Goal: Navigation & Orientation: Find specific page/section

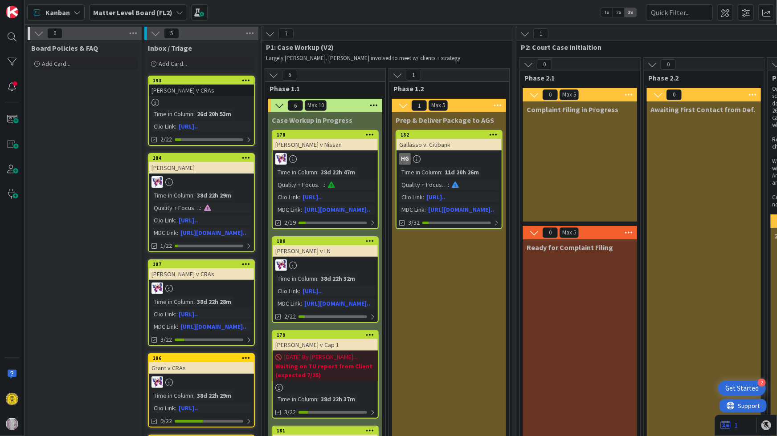
click at [176, 11] on icon at bounding box center [179, 12] width 7 height 7
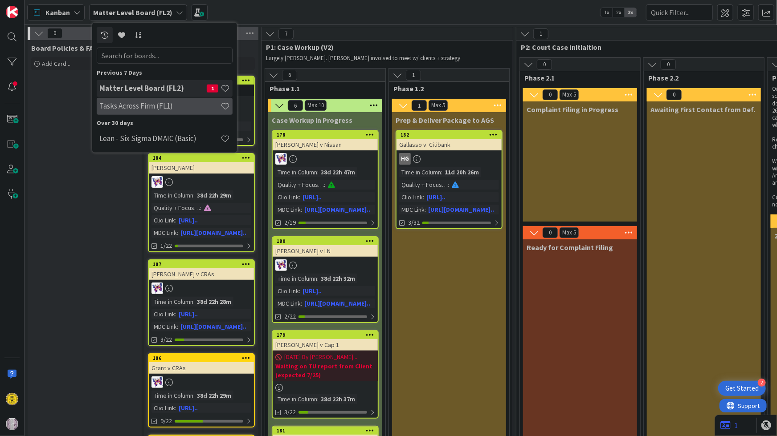
click at [165, 106] on h4 "Tasks Across Firm (FL1)" at bounding box center [159, 106] width 121 height 9
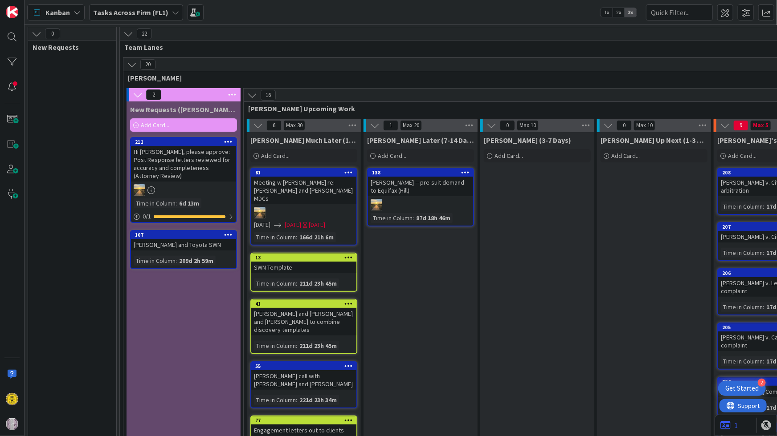
click at [172, 12] on icon at bounding box center [175, 12] width 7 height 7
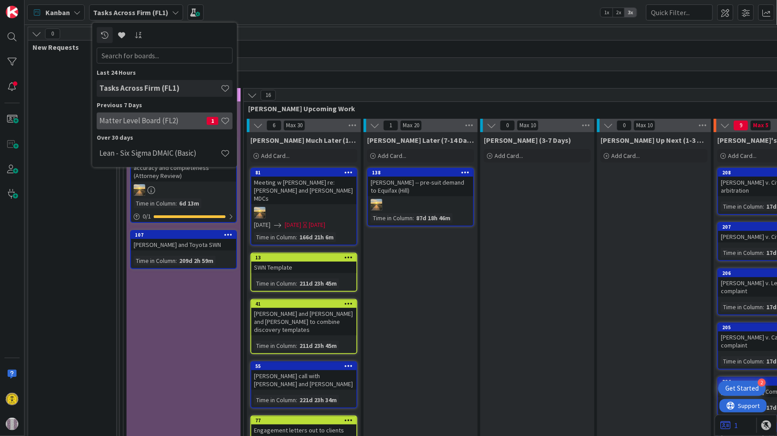
click at [162, 122] on h4 "Matter Level Board (FL2)" at bounding box center [152, 120] width 107 height 9
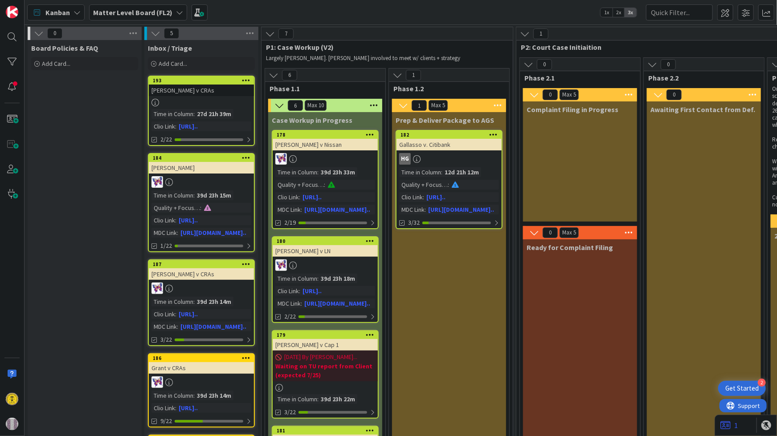
click at [159, 12] on b "Matter Level Board (FL2)" at bounding box center [132, 12] width 79 height 9
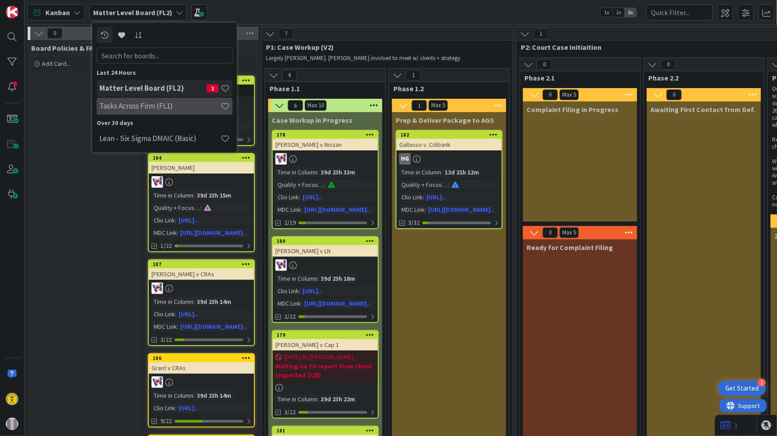
click at [146, 110] on h4 "Tasks Across Firm (FL1)" at bounding box center [159, 106] width 121 height 9
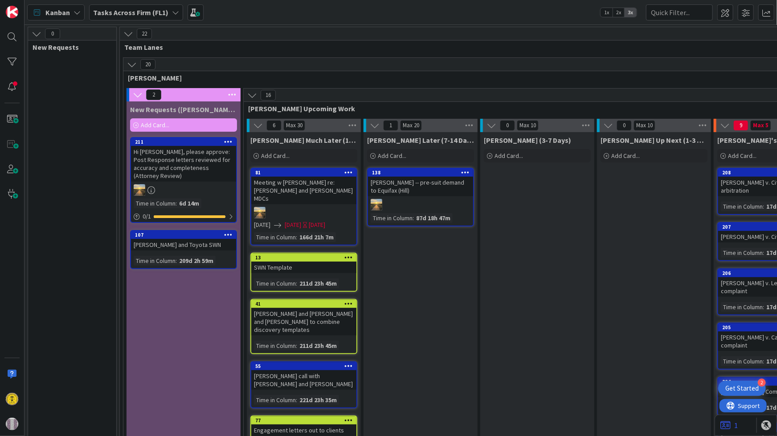
click at [163, 12] on b "Tasks Across Firm (FL1)" at bounding box center [130, 12] width 75 height 9
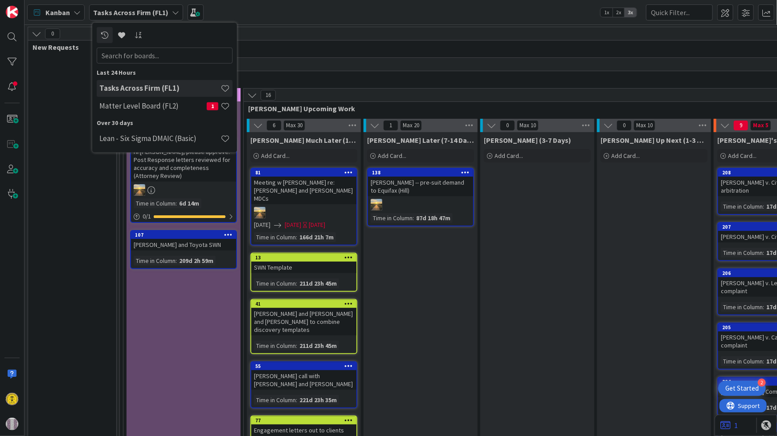
click at [289, 13] on div "Kanban Tasks Across Firm (FL1) Last 24 Hours Tasks Across Firm (FL1) Matter Lev…" at bounding box center [400, 12] width 752 height 24
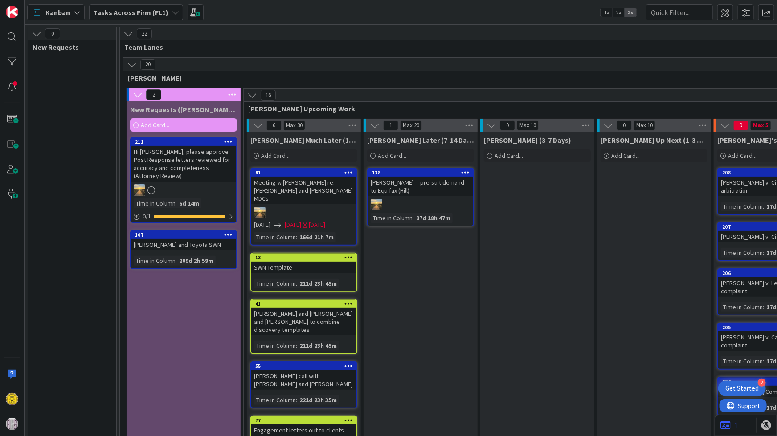
click at [150, 9] on b "Tasks Across Firm (FL1)" at bounding box center [130, 12] width 75 height 9
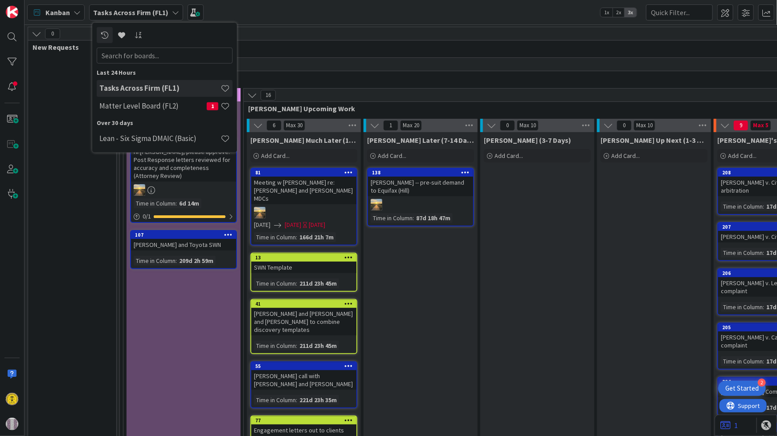
click at [265, 46] on span "Team Lanes" at bounding box center [774, 47] width 1300 height 9
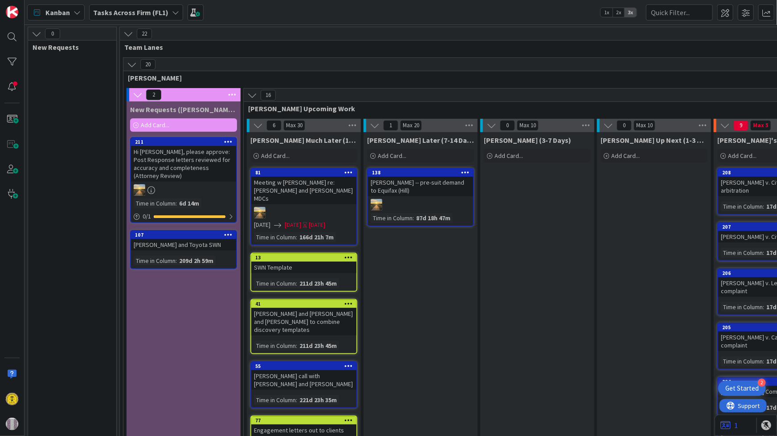
click at [152, 12] on b "Tasks Across Firm (FL1)" at bounding box center [130, 12] width 75 height 9
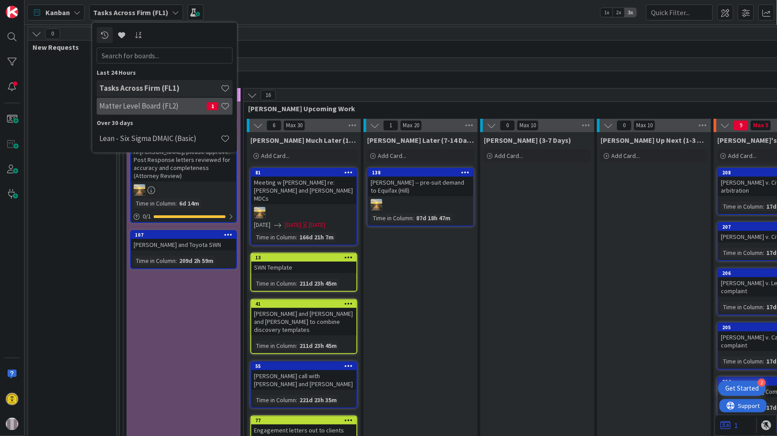
click at [163, 105] on h4 "Matter Level Board (FL2)" at bounding box center [152, 106] width 107 height 9
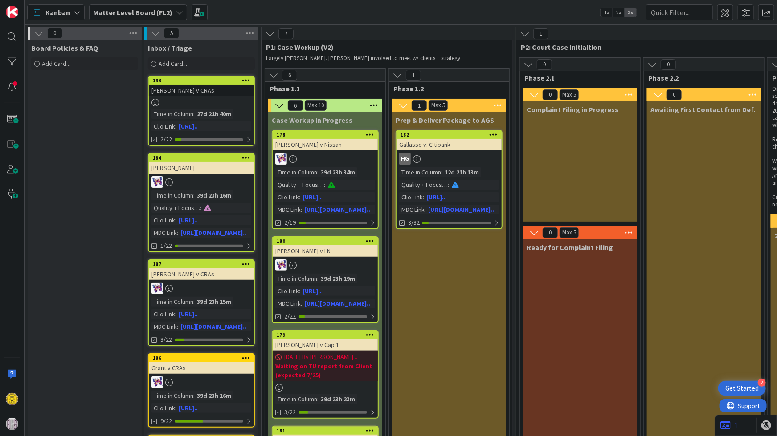
click at [156, 12] on b "Matter Level Board (FL2)" at bounding box center [132, 12] width 79 height 9
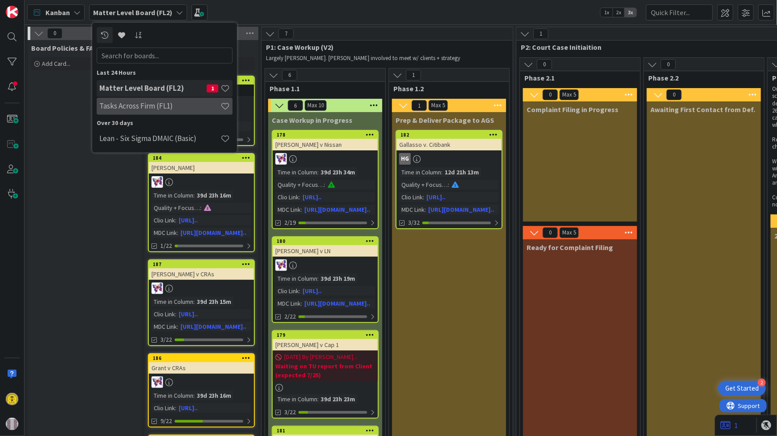
click at [164, 105] on h4 "Tasks Across Firm (FL1)" at bounding box center [159, 106] width 121 height 9
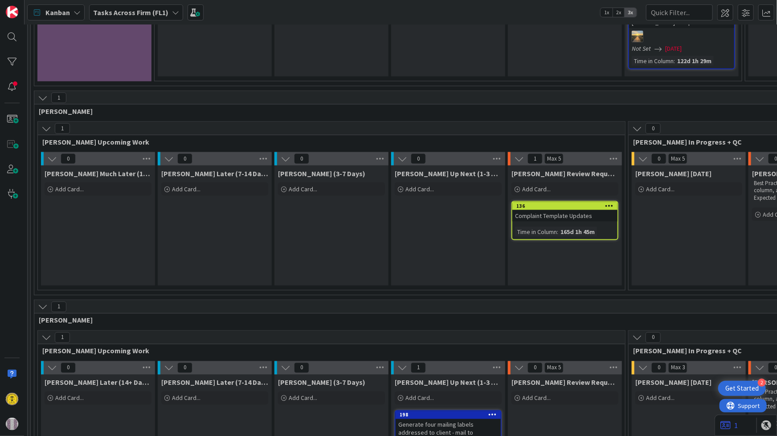
scroll to position [640, 89]
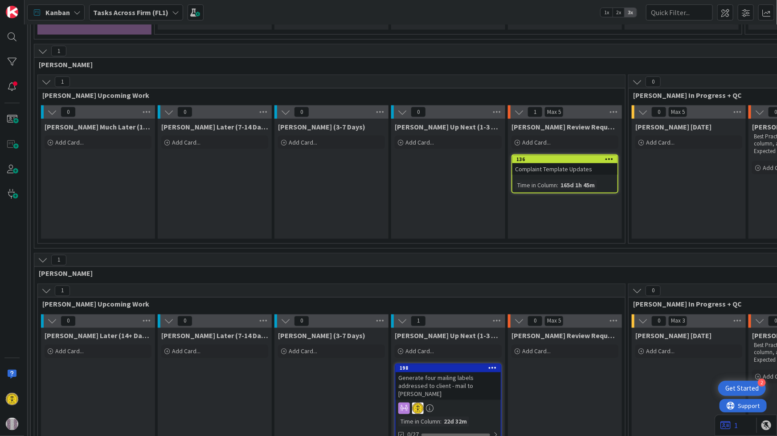
click at [444, 373] on div "Generate four mailing labels addressed to client - mail to [PERSON_NAME]" at bounding box center [447, 387] width 105 height 28
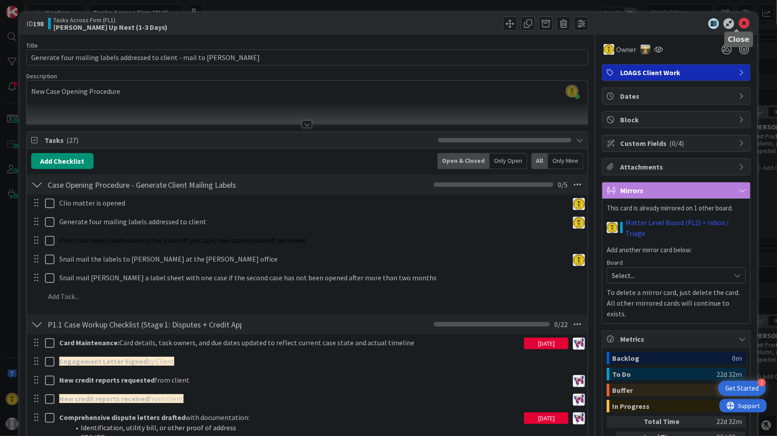
click at [739, 27] on icon at bounding box center [743, 23] width 11 height 11
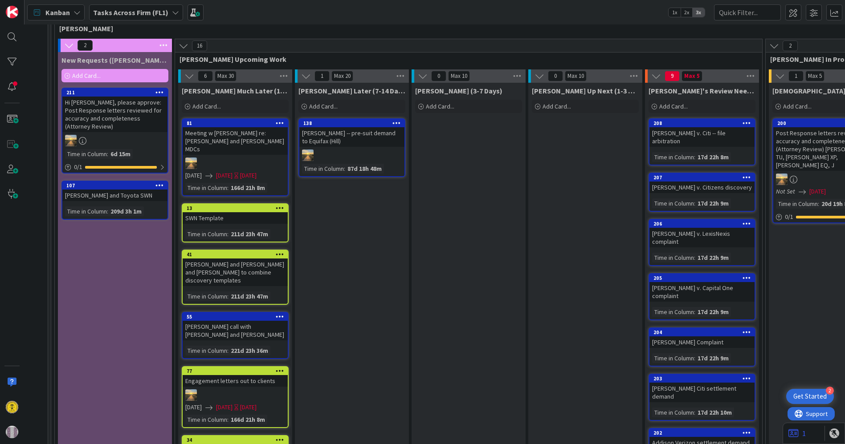
scroll to position [49, 87]
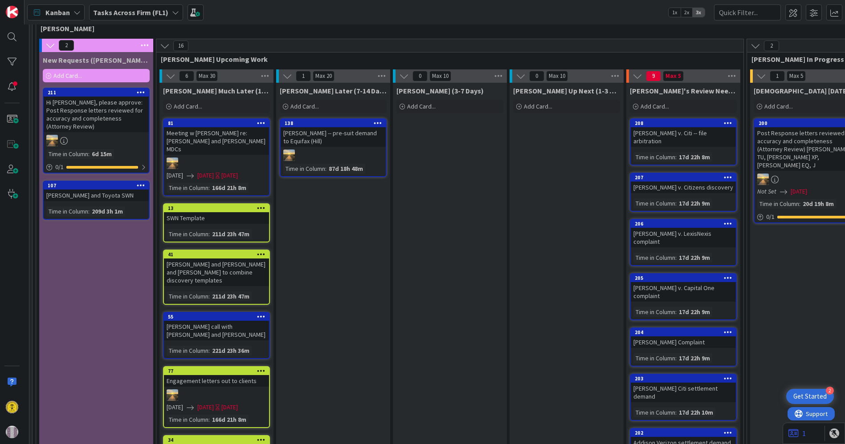
click at [102, 118] on div "Hi [PERSON_NAME], please approve: Post Response letters reviewed for accuracy a…" at bounding box center [96, 115] width 105 height 36
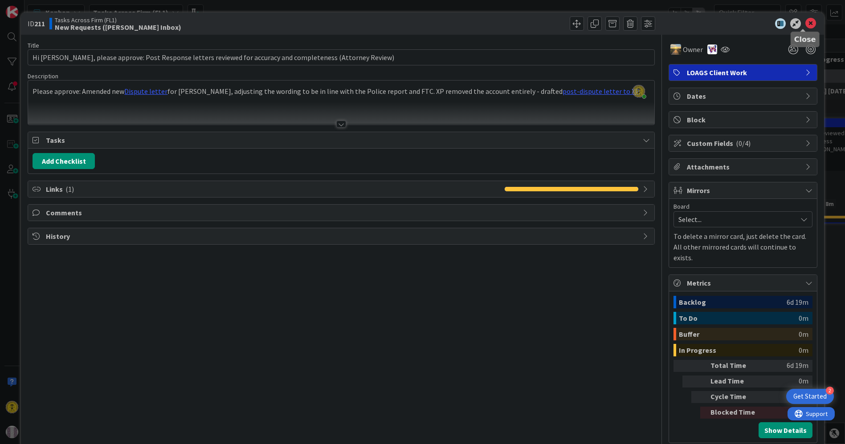
click at [776, 22] on icon at bounding box center [810, 23] width 11 height 11
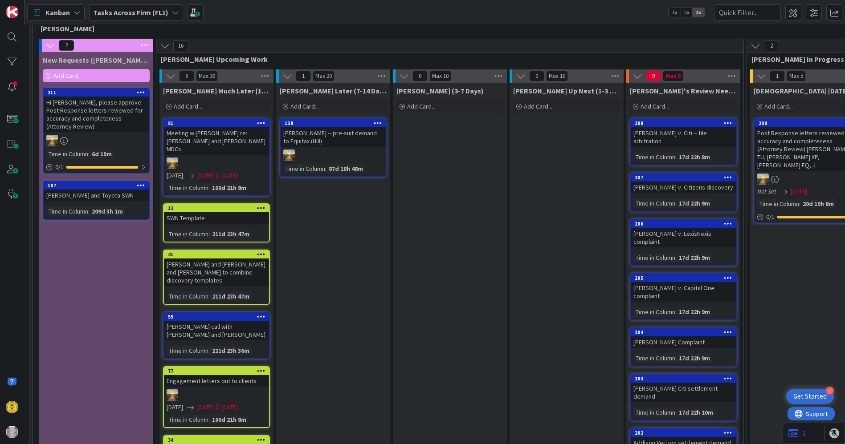
click at [261, 16] on div "Kanban Tasks Across Firm (FL1) 1x 2x 3x" at bounding box center [434, 12] width 820 height 24
click at [136, 13] on b "Tasks Across Firm (FL1)" at bounding box center [130, 12] width 75 height 9
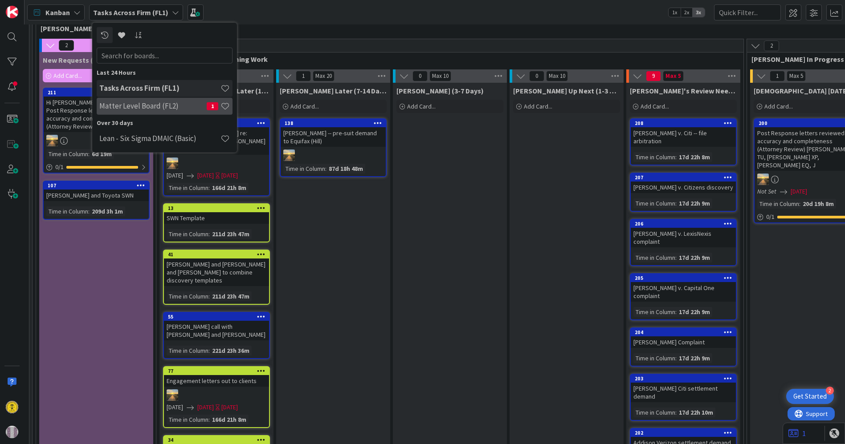
click at [134, 109] on h4 "Matter Level Board (FL2)" at bounding box center [152, 106] width 107 height 9
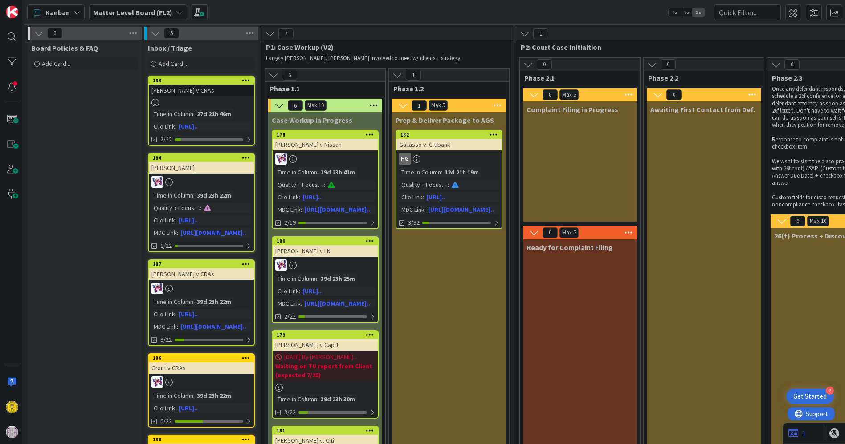
click at [163, 12] on b "Matter Level Board (FL2)" at bounding box center [132, 12] width 79 height 9
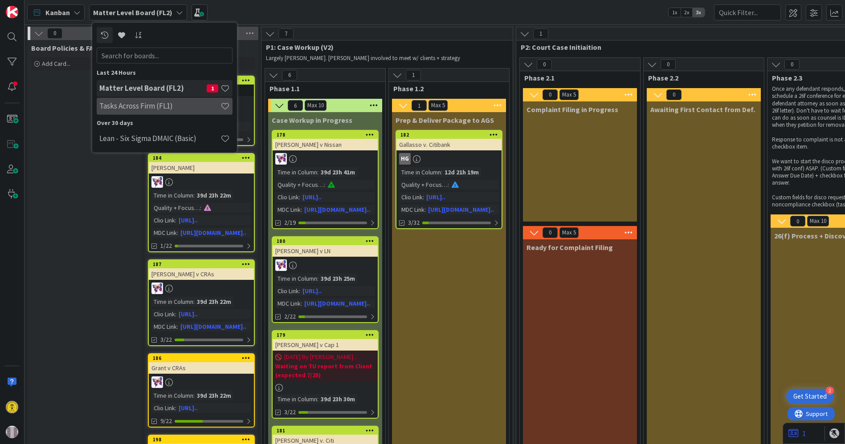
click at [133, 106] on h4 "Tasks Across Firm (FL1)" at bounding box center [159, 106] width 121 height 9
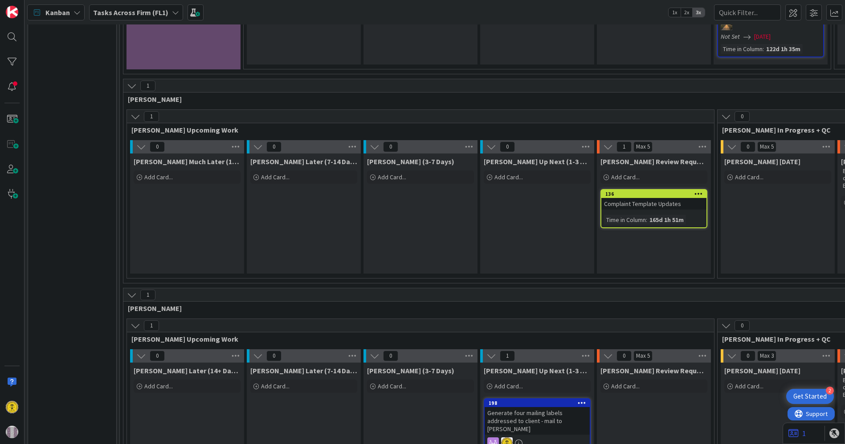
scroll to position [632, 0]
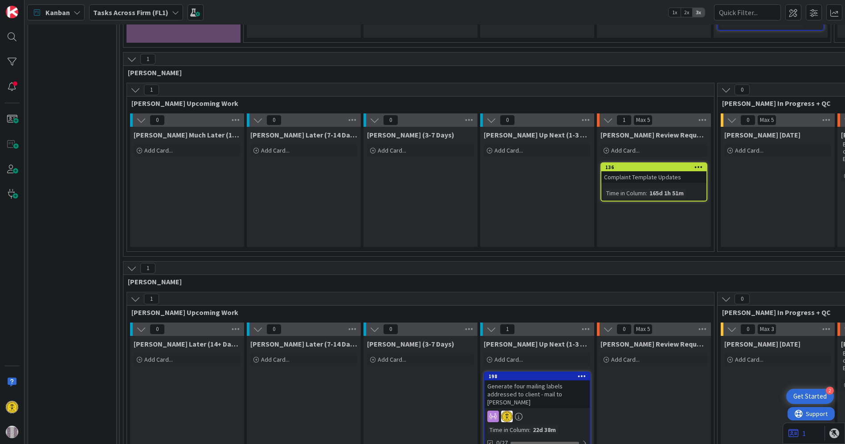
click at [158, 13] on b "Tasks Across Firm (FL1)" at bounding box center [130, 12] width 75 height 9
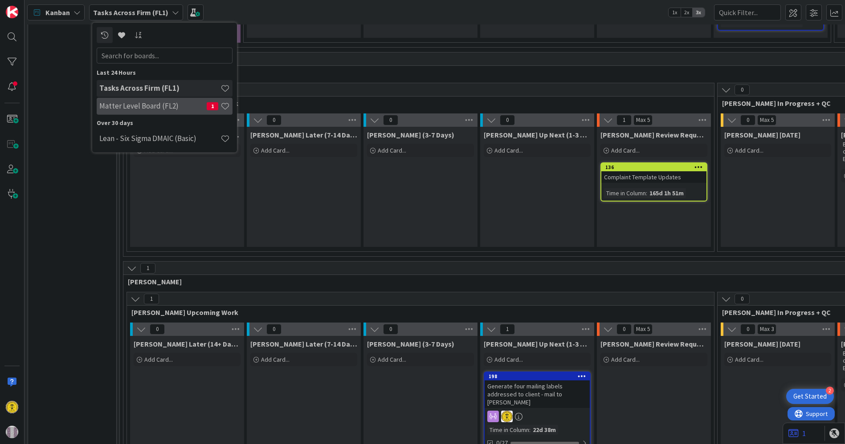
click at [153, 107] on h4 "Matter Level Board (FL2)" at bounding box center [152, 106] width 107 height 9
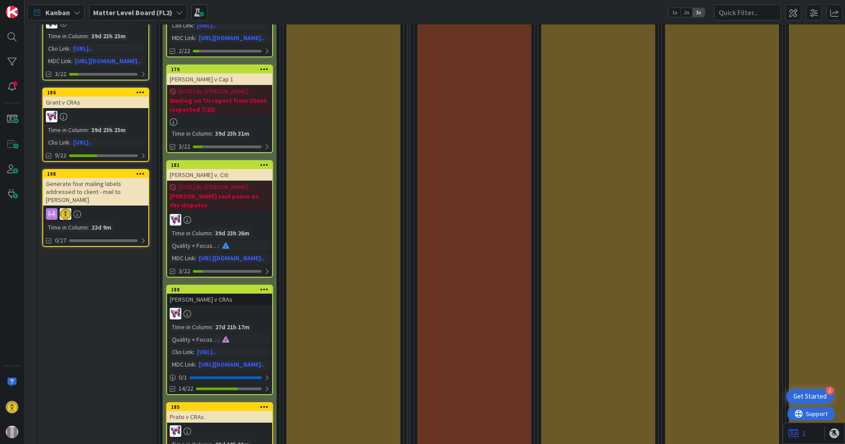
scroll to position [0, 106]
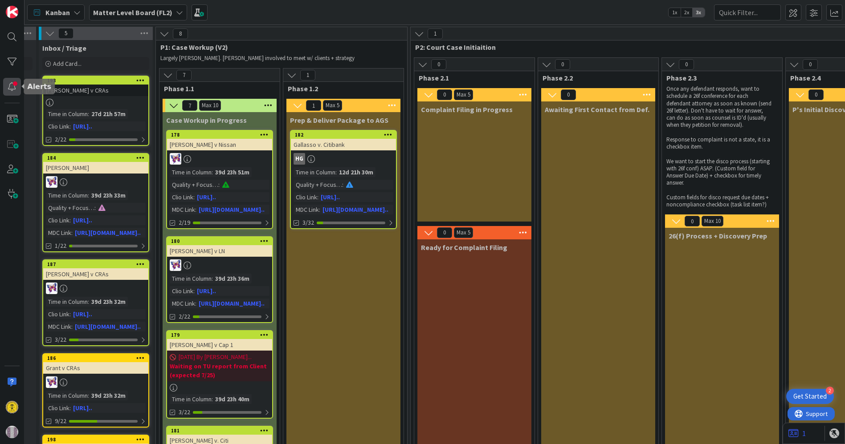
click at [10, 94] on div at bounding box center [12, 87] width 18 height 18
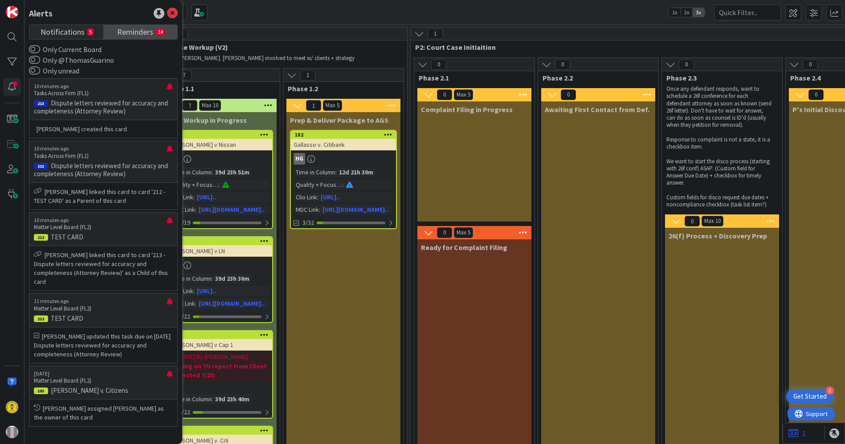
click at [138, 34] on span "Reminders" at bounding box center [135, 31] width 36 height 12
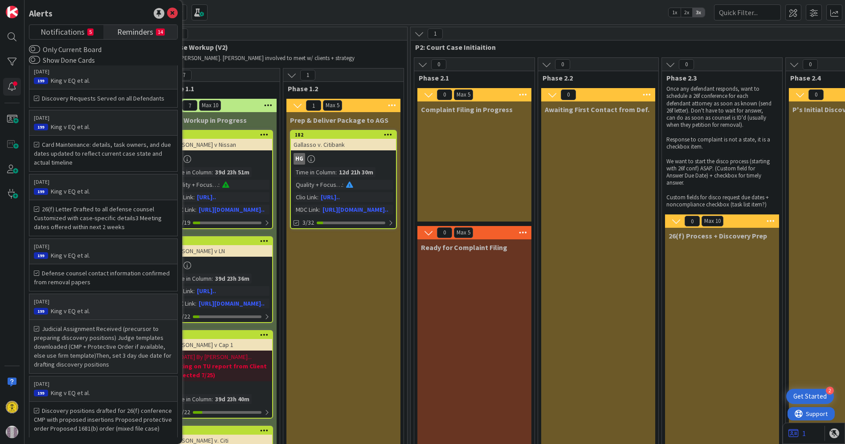
scroll to position [0, 0]
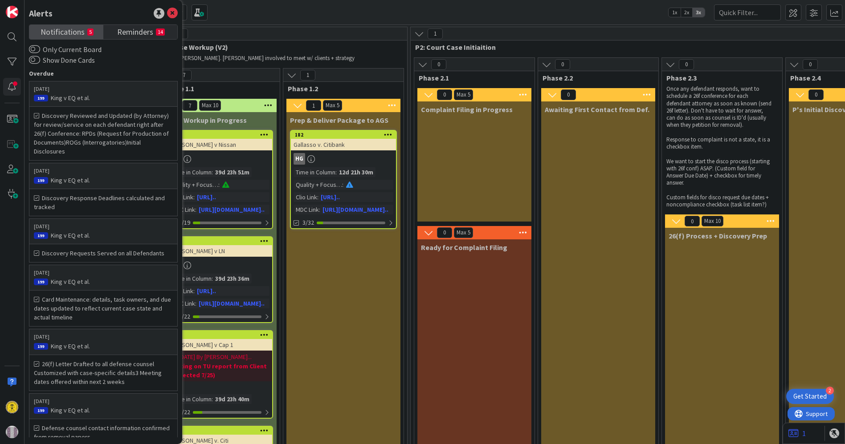
click at [66, 29] on span "Notifications" at bounding box center [63, 31] width 44 height 12
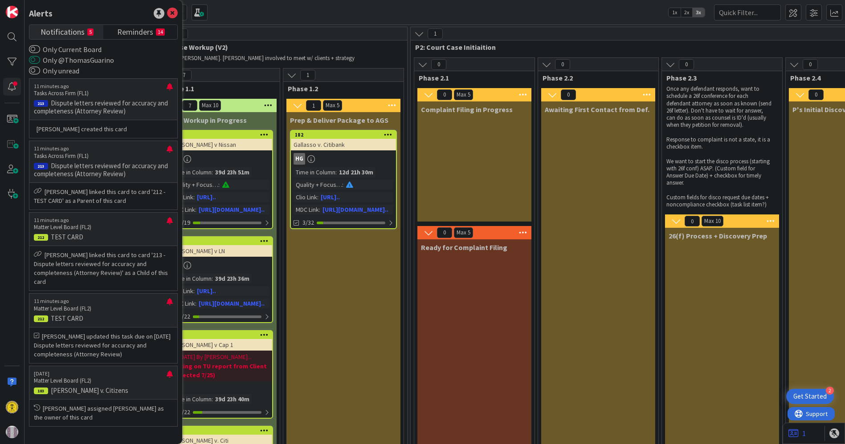
click at [35, 60] on button "Only @ThomasGuarino" at bounding box center [34, 60] width 11 height 9
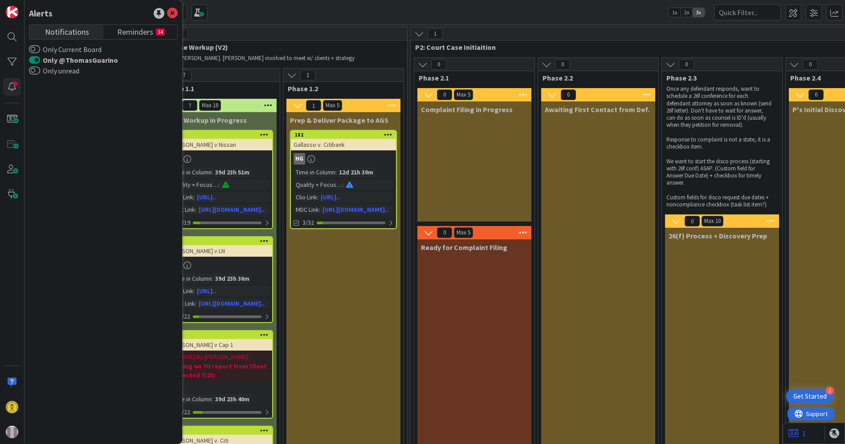
click at [34, 59] on button "Only @ThomasGuarino" at bounding box center [34, 60] width 11 height 9
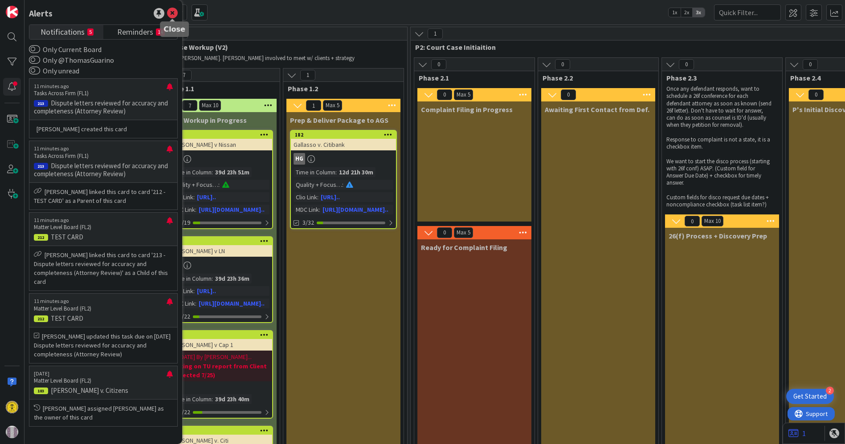
click at [175, 12] on icon at bounding box center [172, 13] width 11 height 11
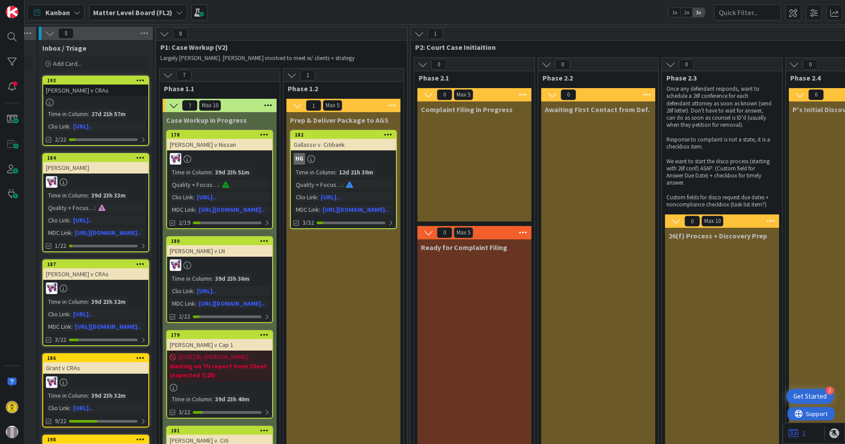
click at [149, 10] on b "Matter Level Board (FL2)" at bounding box center [132, 12] width 79 height 9
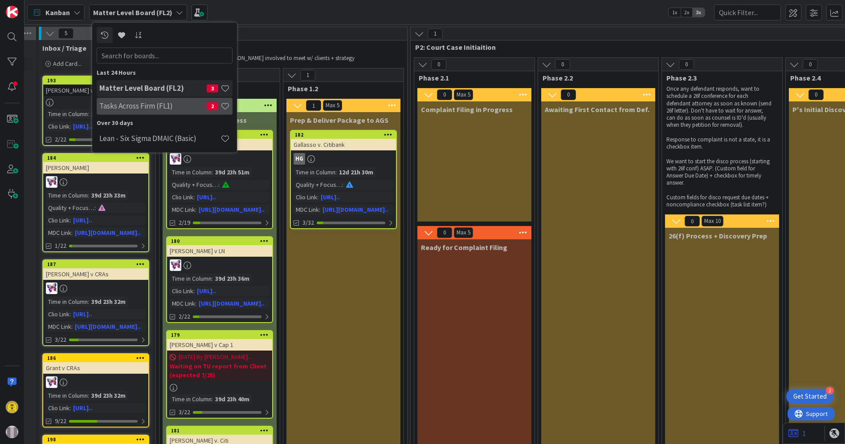
click at [143, 100] on div "Tasks Across Firm (FL1) 2" at bounding box center [165, 106] width 136 height 17
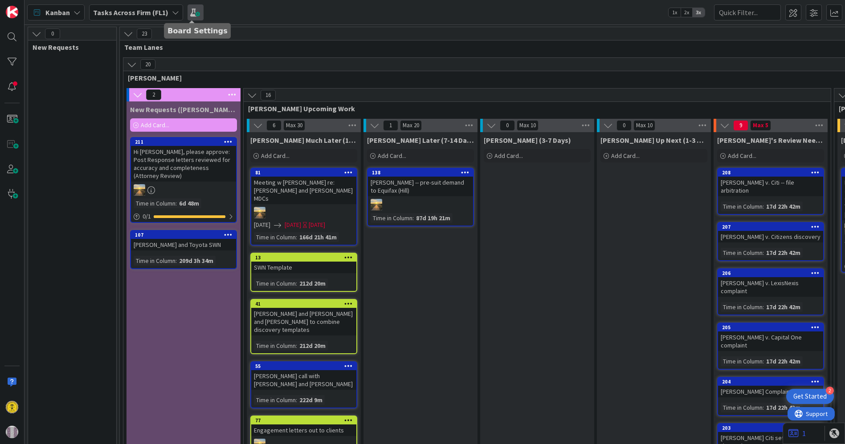
click at [189, 11] on span at bounding box center [195, 12] width 16 height 16
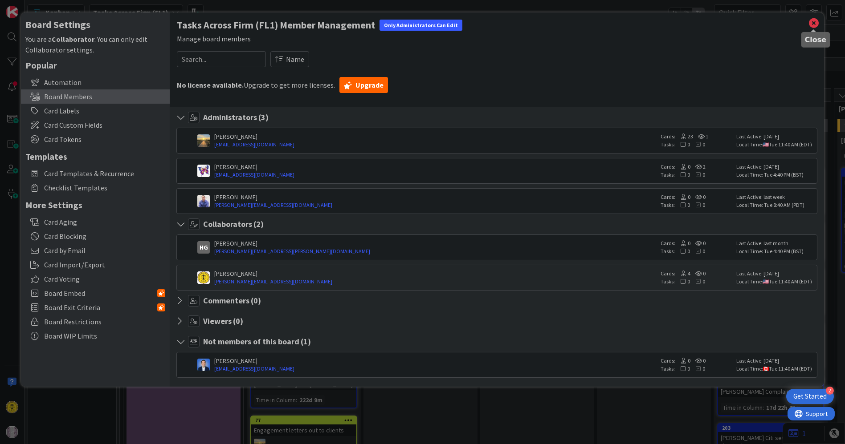
click at [776, 24] on icon at bounding box center [814, 23] width 12 height 12
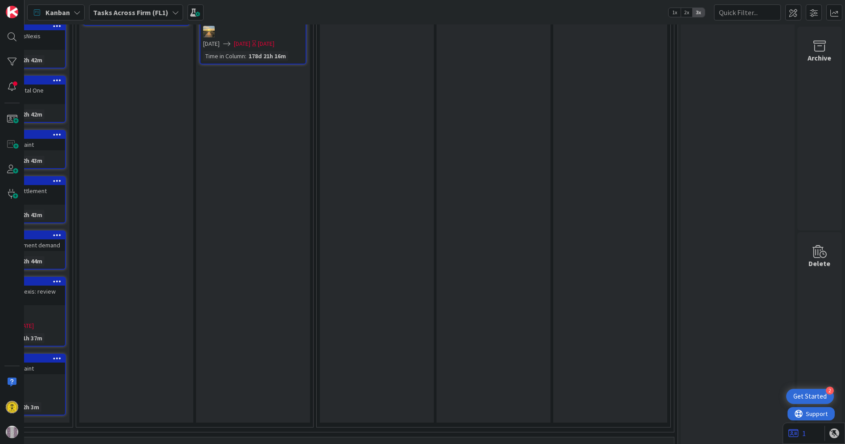
scroll to position [0, 764]
